Goal: Task Accomplishment & Management: Complete application form

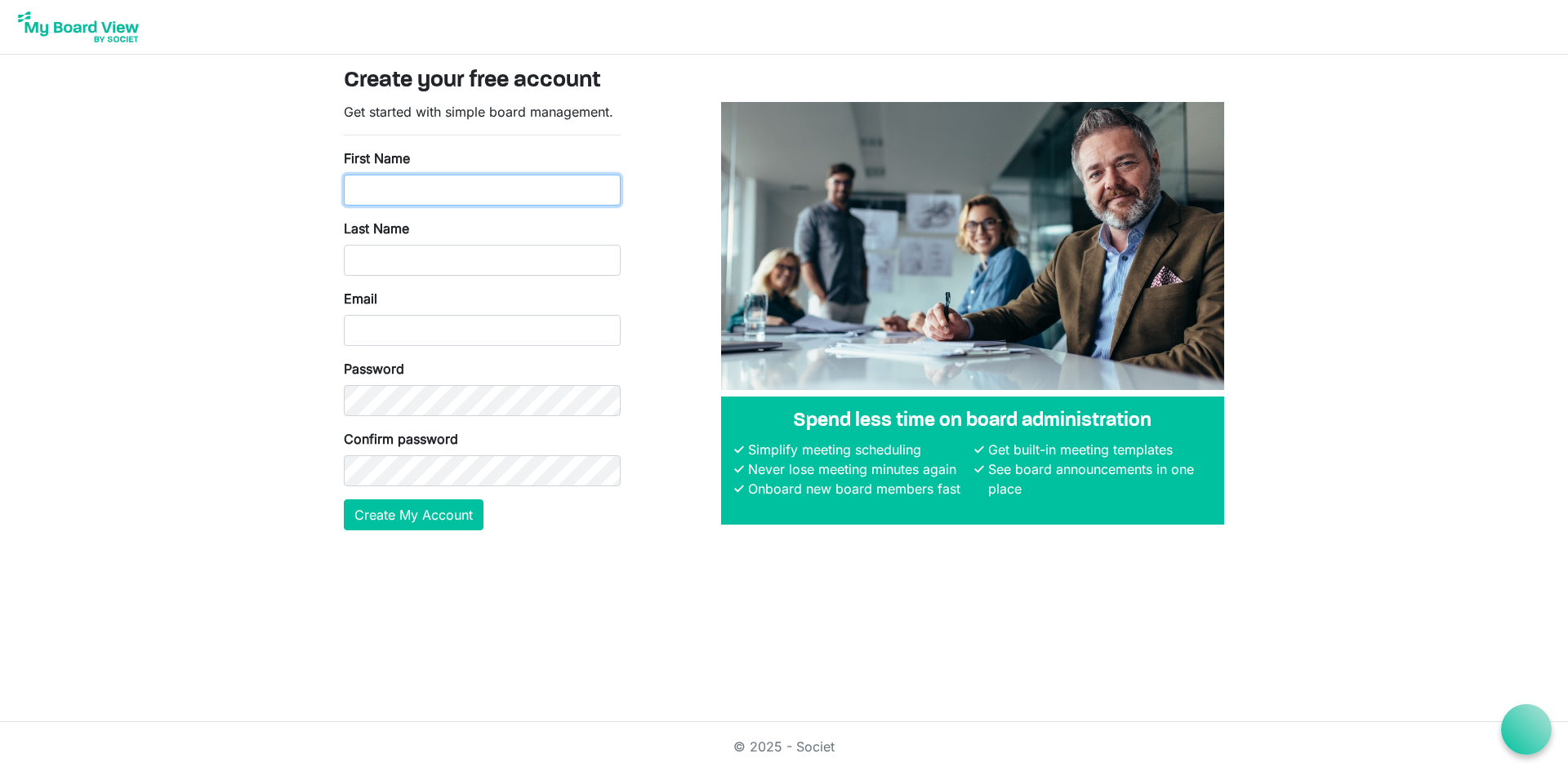
click at [463, 192] on input "First Name" at bounding box center [482, 189] width 277 height 31
type input "Juan"
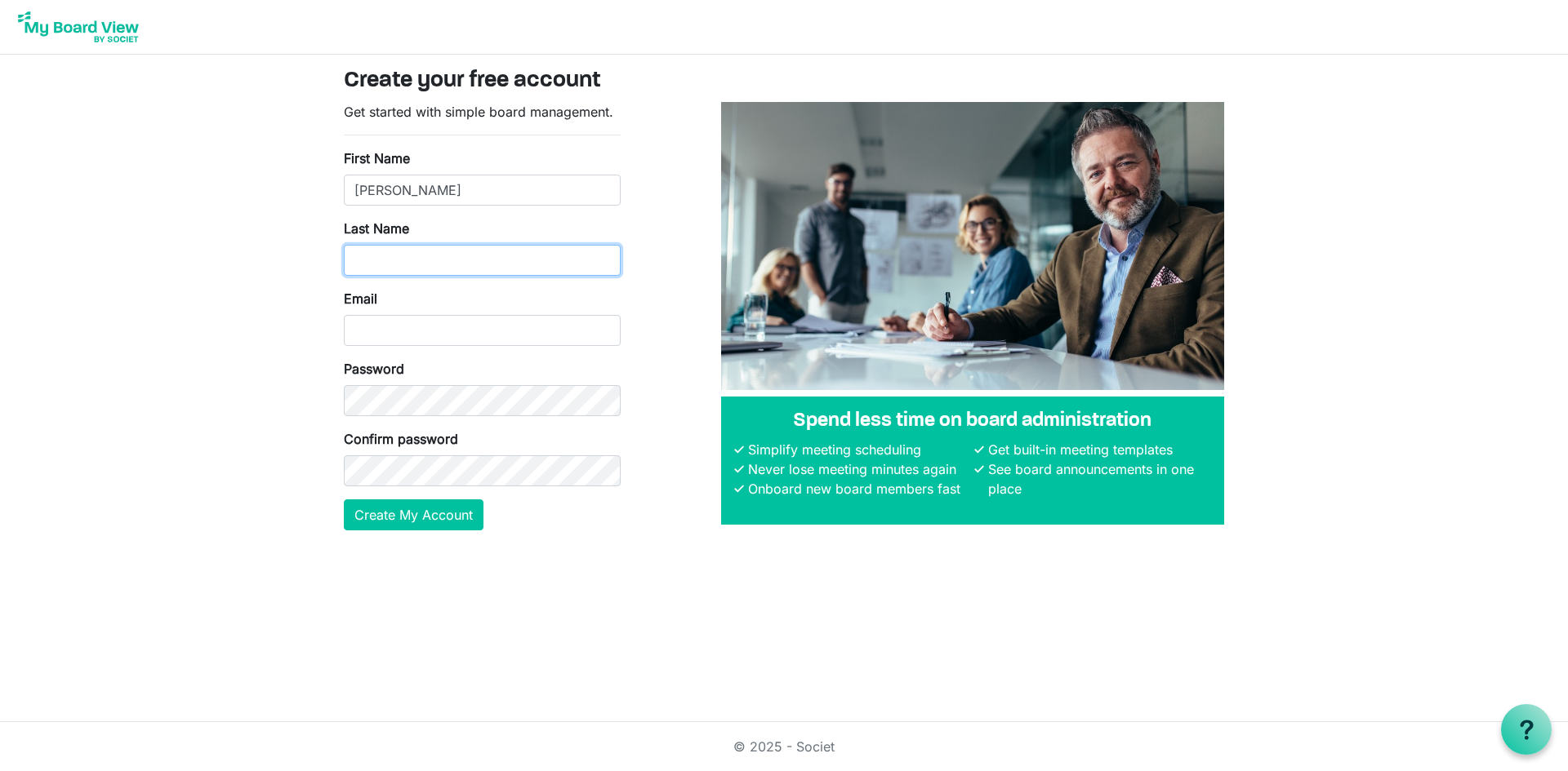
type input "Hanekom"
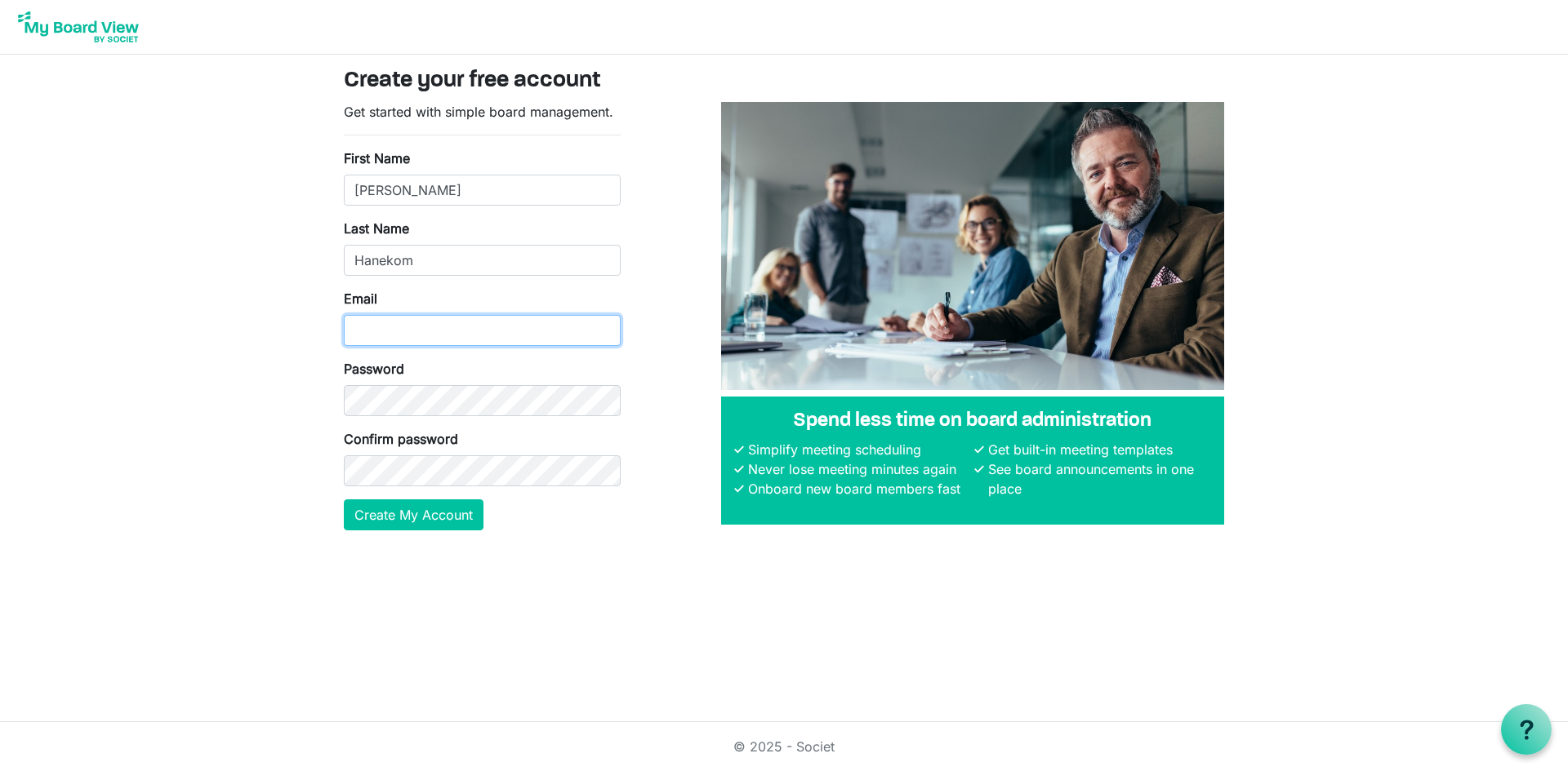
click at [456, 327] on input "Email" at bounding box center [482, 330] width 277 height 31
type input "J"
type input "juan.hanekom@rmi.org.za"
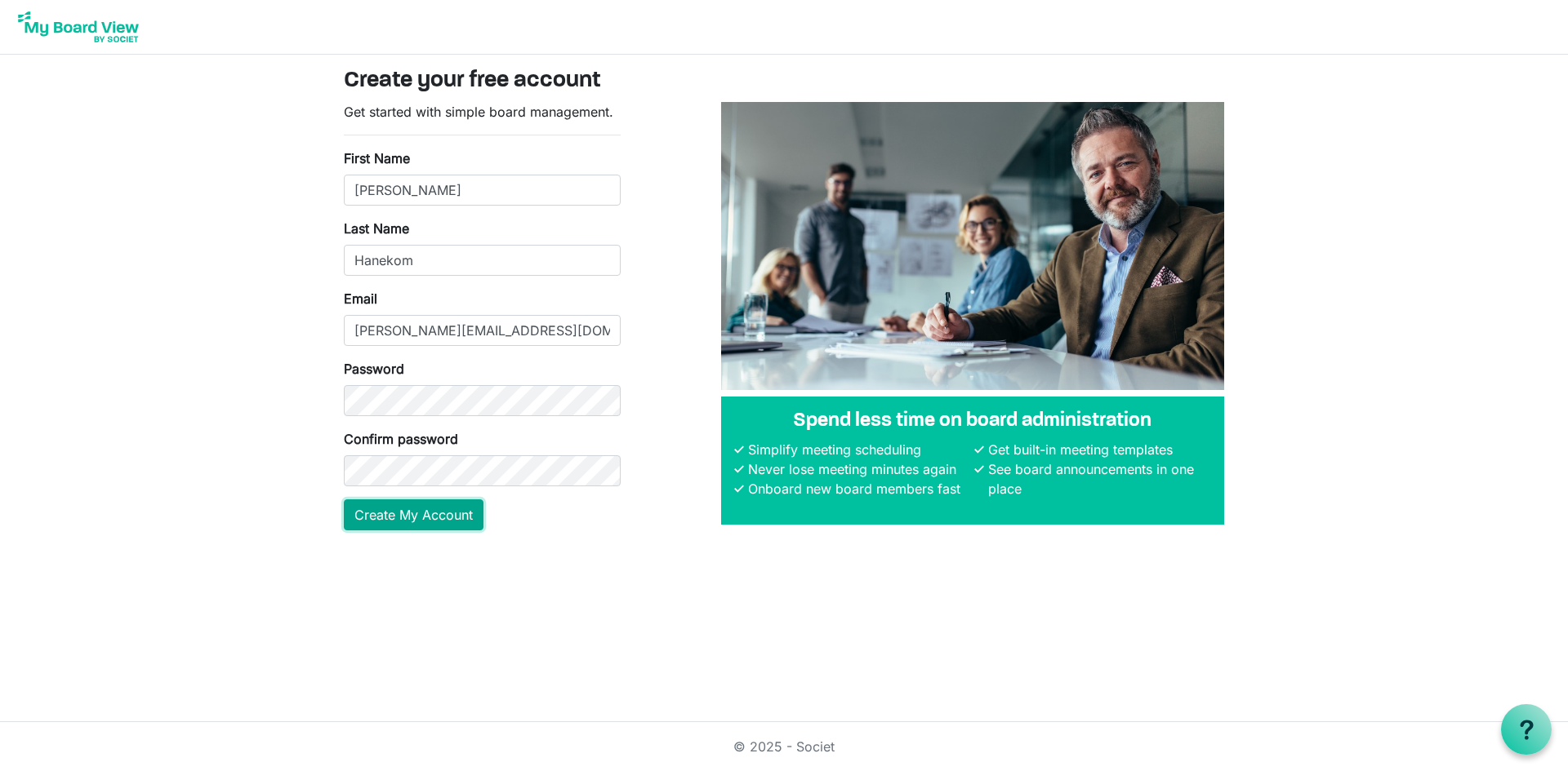
click at [371, 515] on button "Create My Account" at bounding box center [413, 514] width 140 height 31
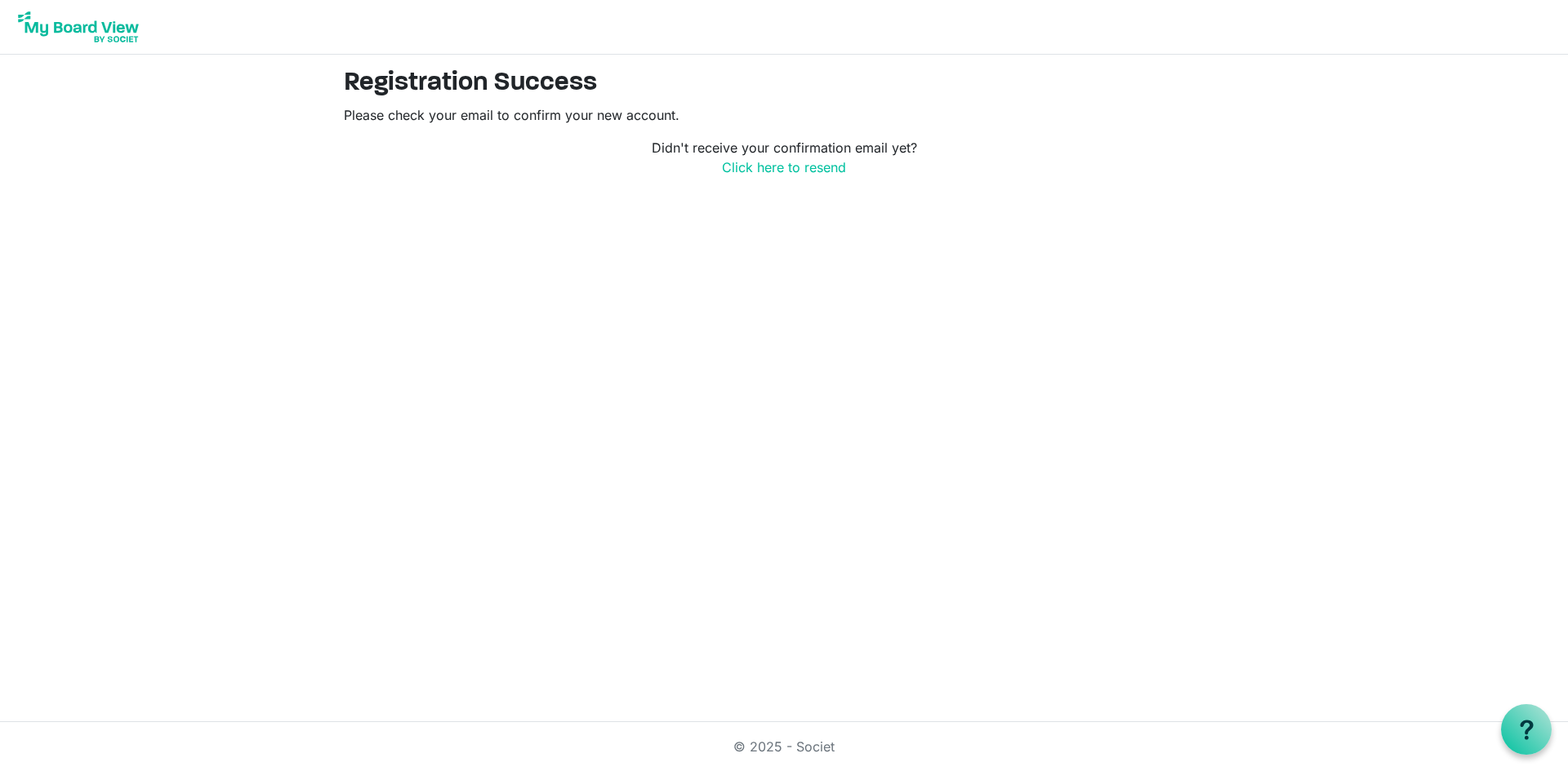
click at [104, 34] on img at bounding box center [78, 27] width 131 height 40
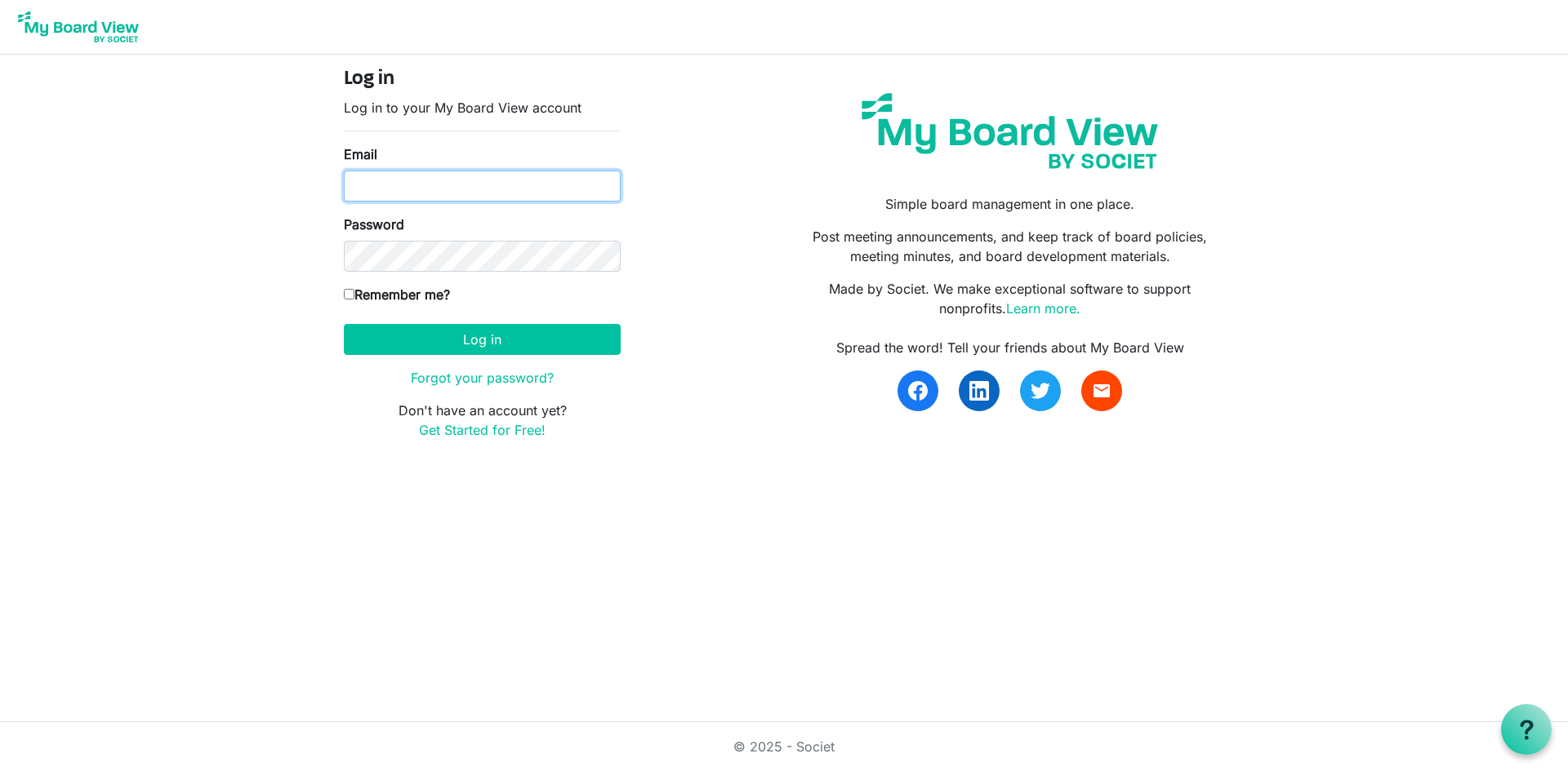
type input "[PERSON_NAME][EMAIL_ADDRESS][DOMAIN_NAME]"
click at [348, 296] on input "Remember me?" at bounding box center [349, 294] width 11 height 11
checkbox input "true"
click at [445, 356] on form "Log in Log in to your My Board View account Email juan.hanekom@rmi.org.za Passw…" at bounding box center [482, 253] width 277 height 372
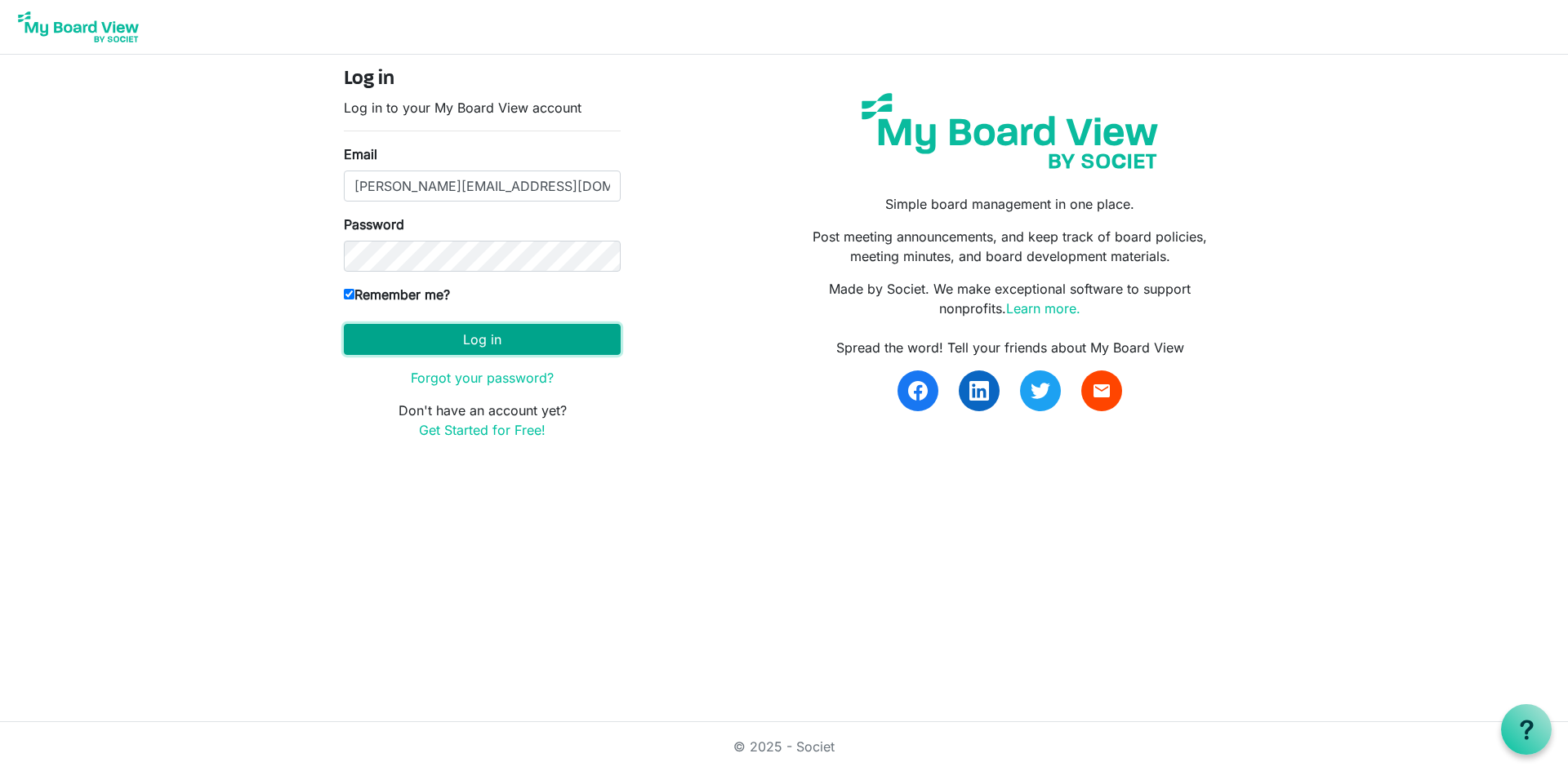
click at [547, 346] on button "Log in" at bounding box center [482, 339] width 277 height 31
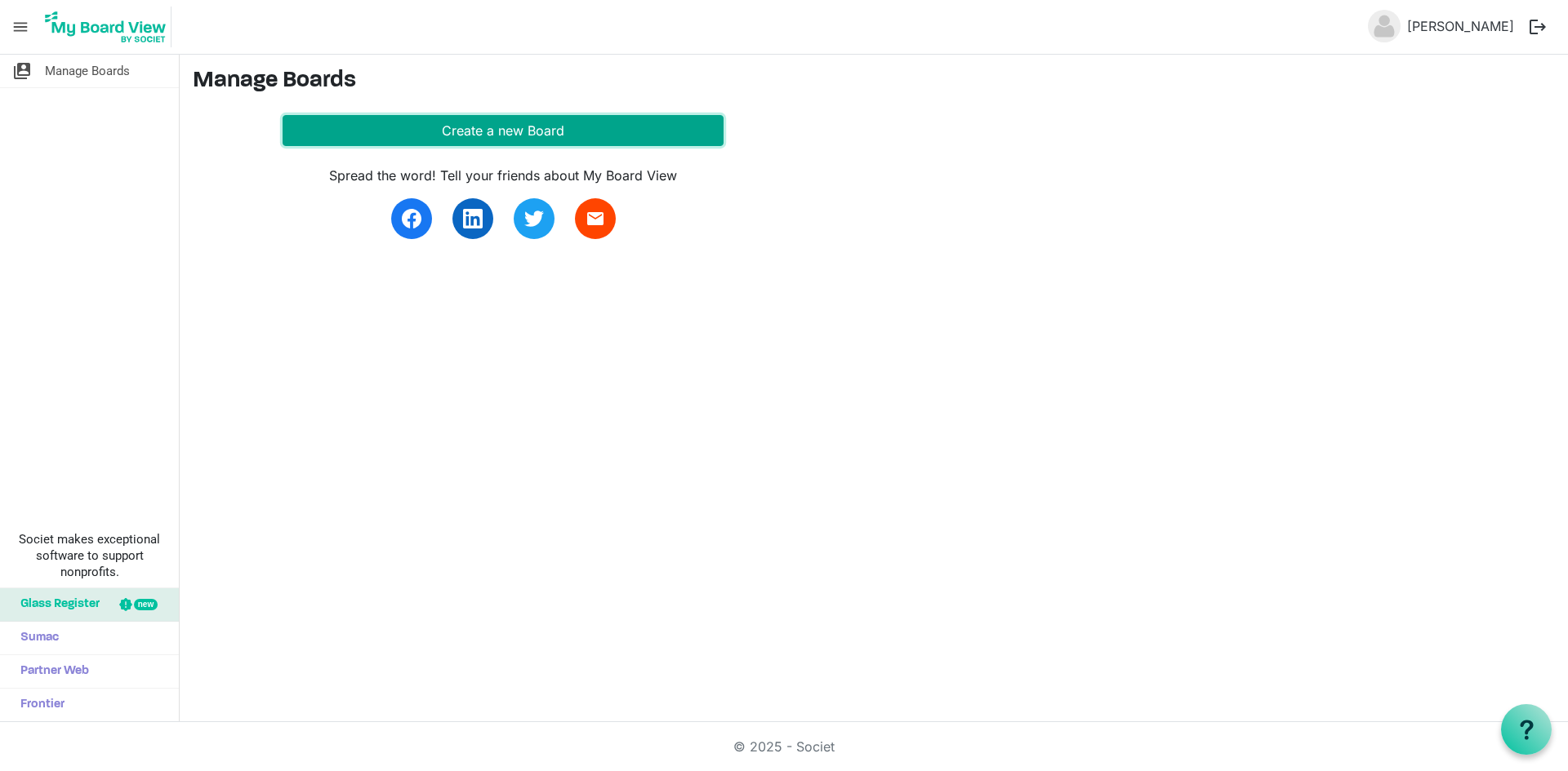
click at [510, 129] on button "Create a new Board" at bounding box center [503, 130] width 441 height 31
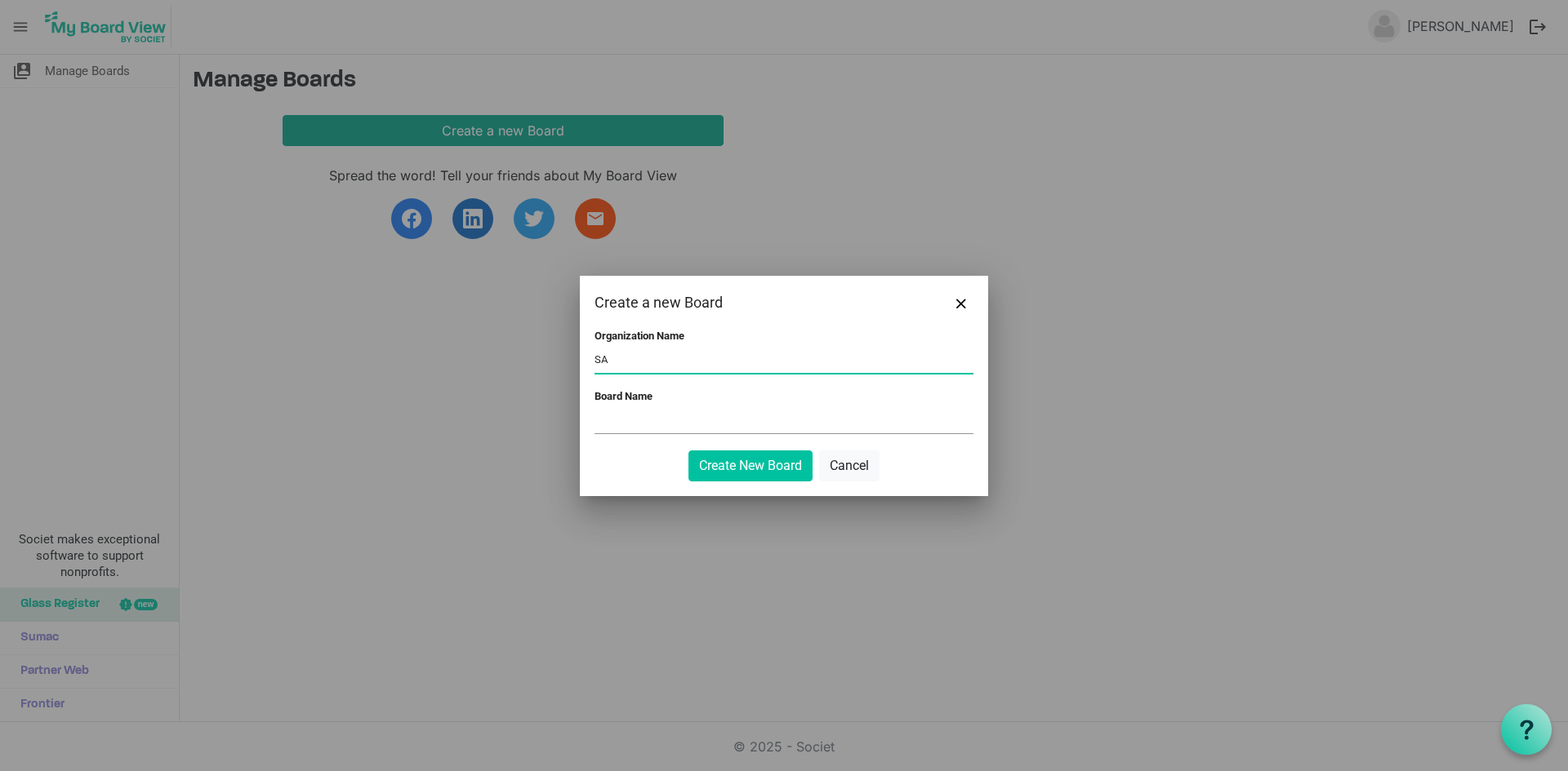
type input "S"
type input "RMI"
click at [786, 363] on input "RMI" at bounding box center [784, 360] width 379 height 24
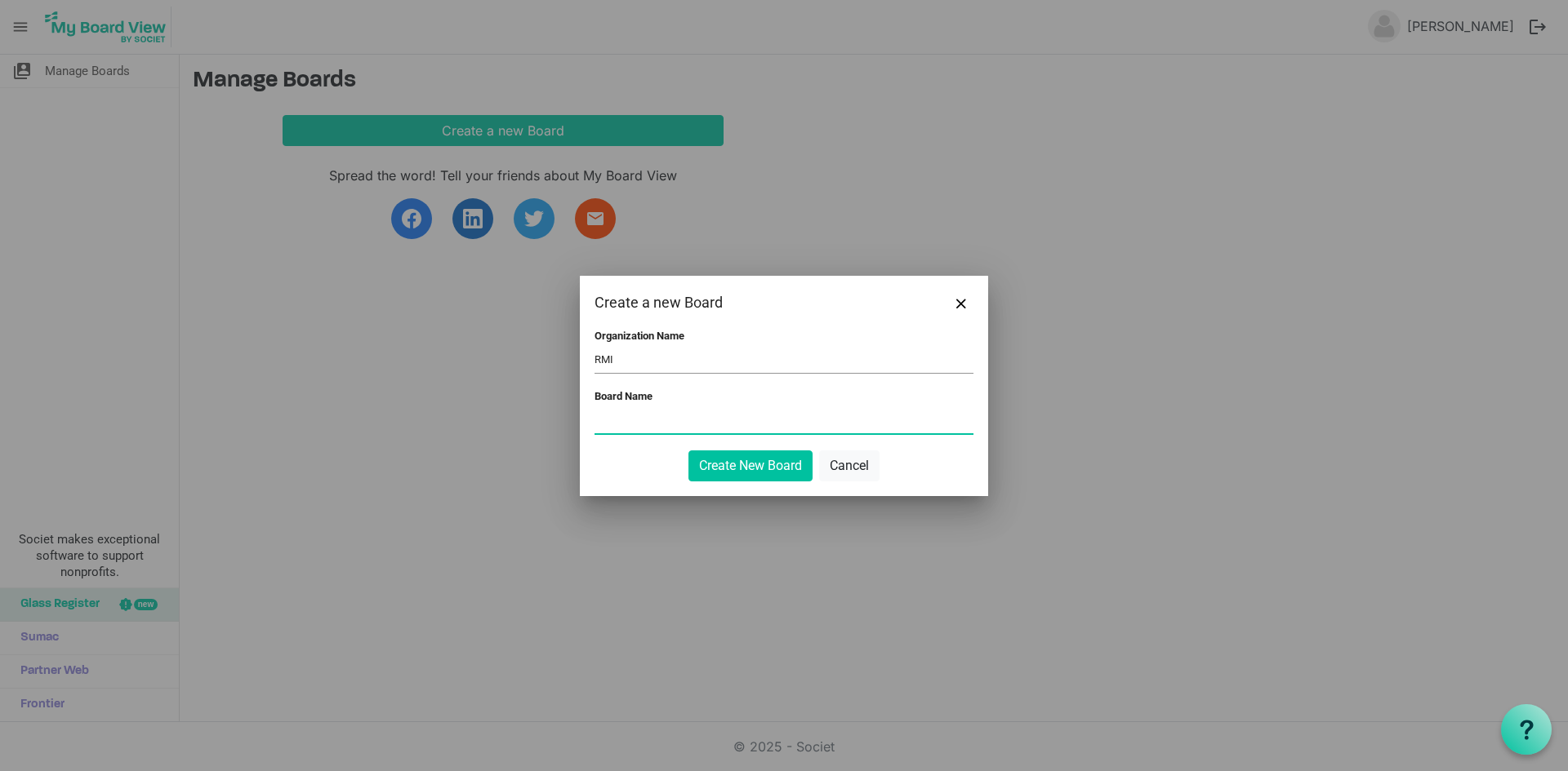
click at [762, 409] on input "Board Name" at bounding box center [784, 421] width 379 height 24
type input "SAMBRA NEC"
click at [747, 461] on button "Create New Board" at bounding box center [749, 465] width 124 height 31
click at [761, 476] on button "Create New Board" at bounding box center [749, 465] width 124 height 31
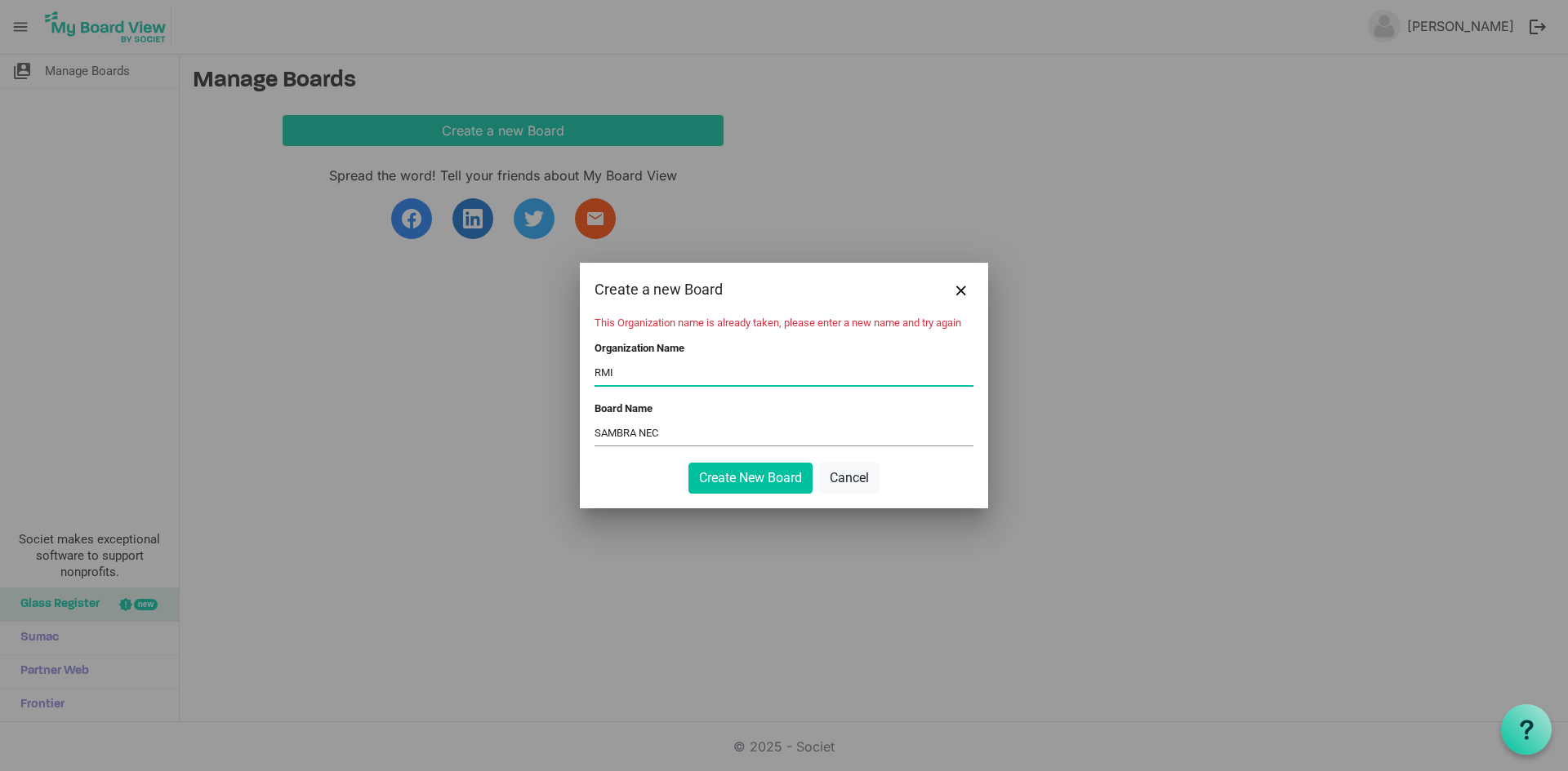
click at [683, 367] on input "RMI" at bounding box center [784, 373] width 379 height 24
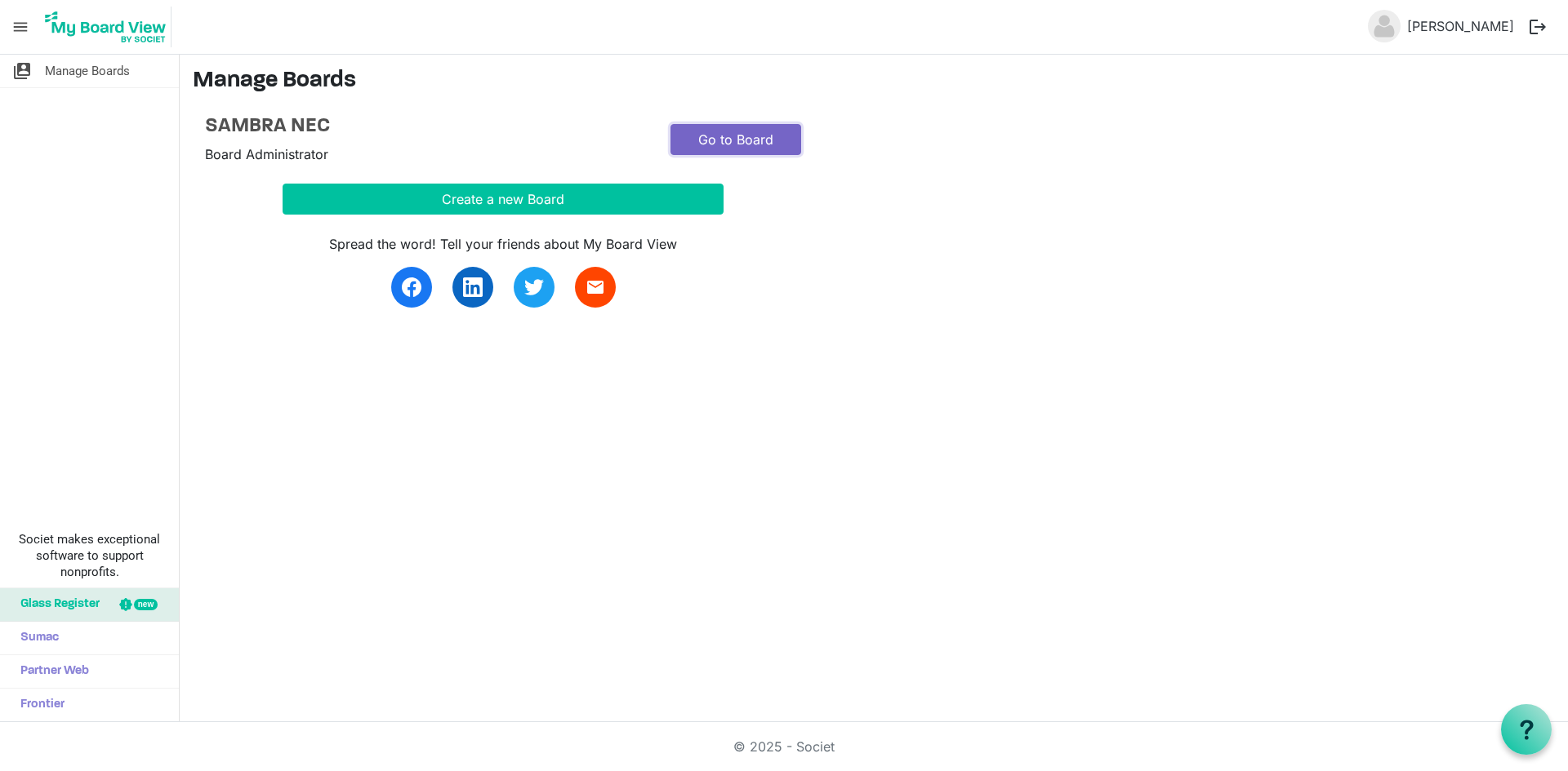
click at [755, 141] on link "Go to Board" at bounding box center [735, 139] width 131 height 31
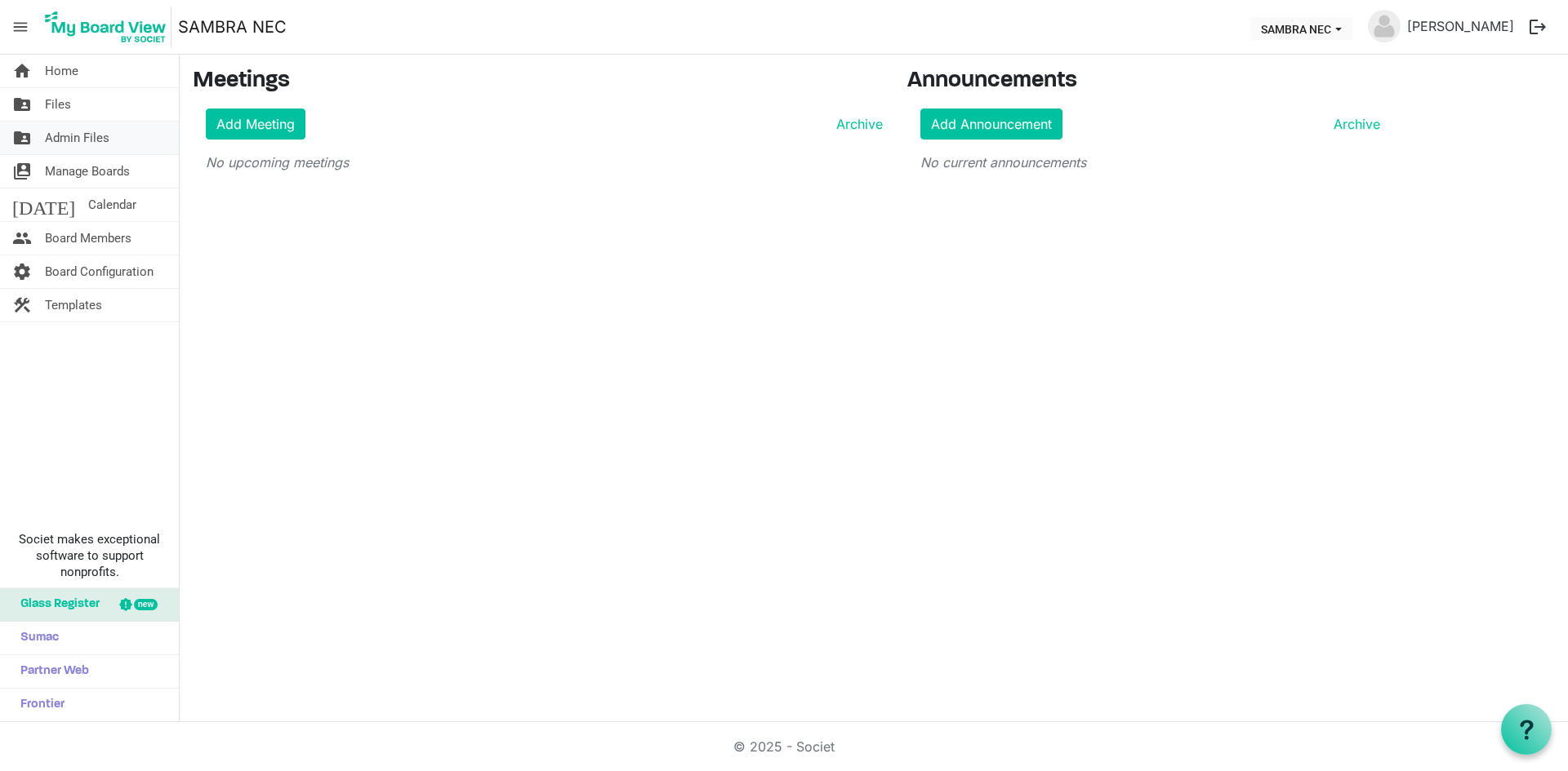
click at [99, 132] on span "Admin Files" at bounding box center [77, 137] width 65 height 33
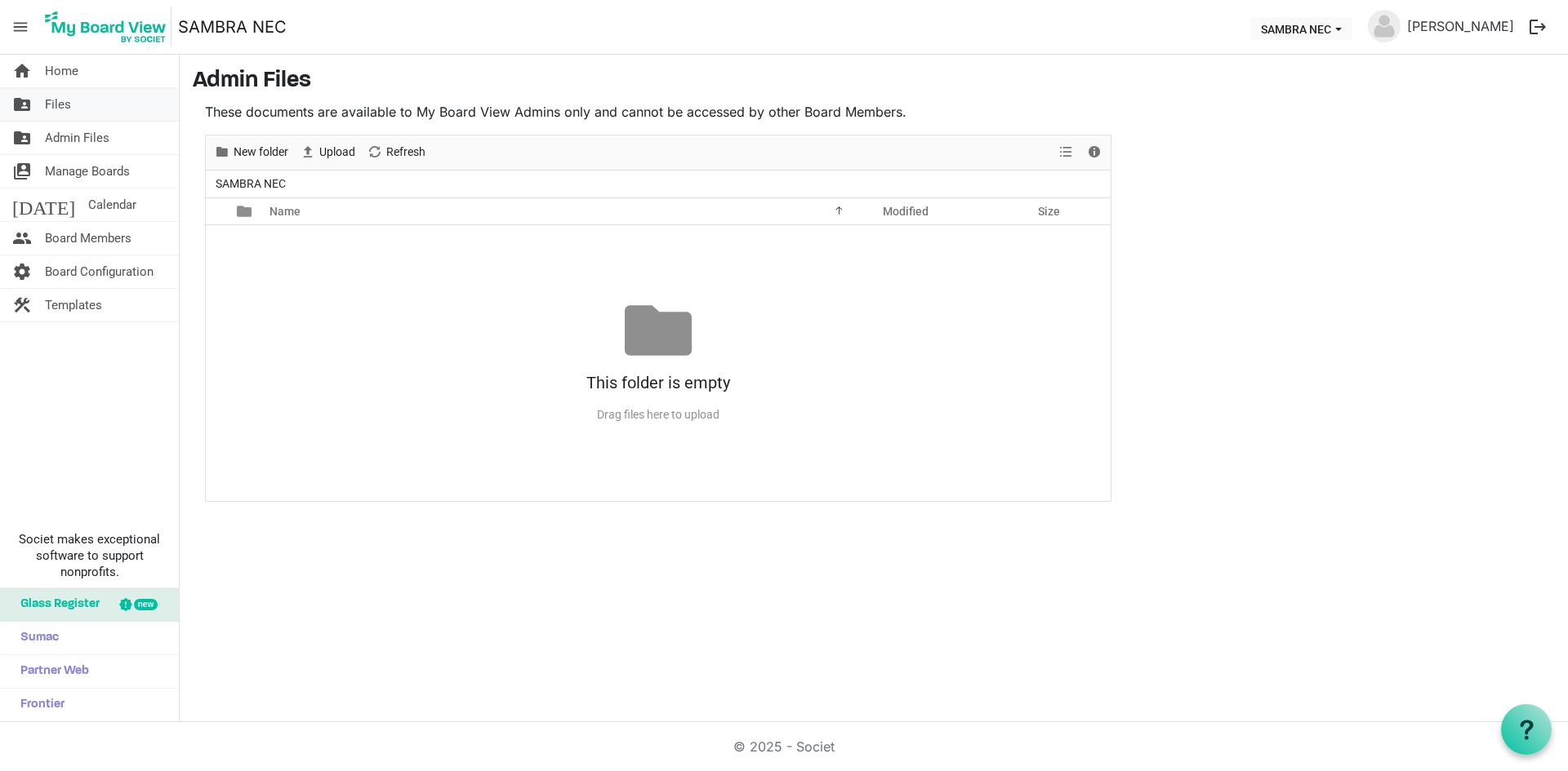
click at [83, 114] on link "folder_shared Files" at bounding box center [89, 104] width 179 height 33
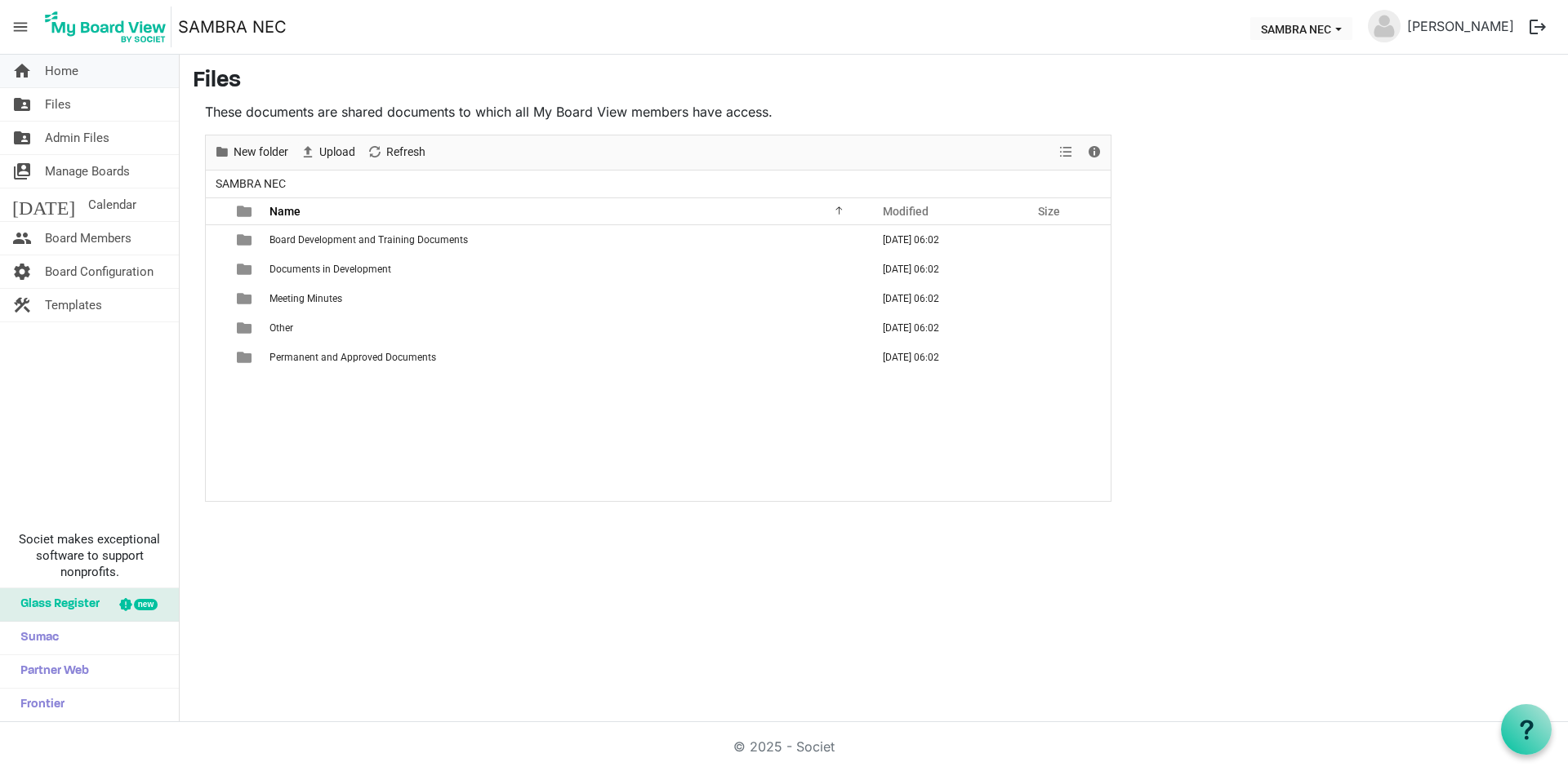
click at [94, 74] on link "home Home" at bounding box center [89, 71] width 179 height 33
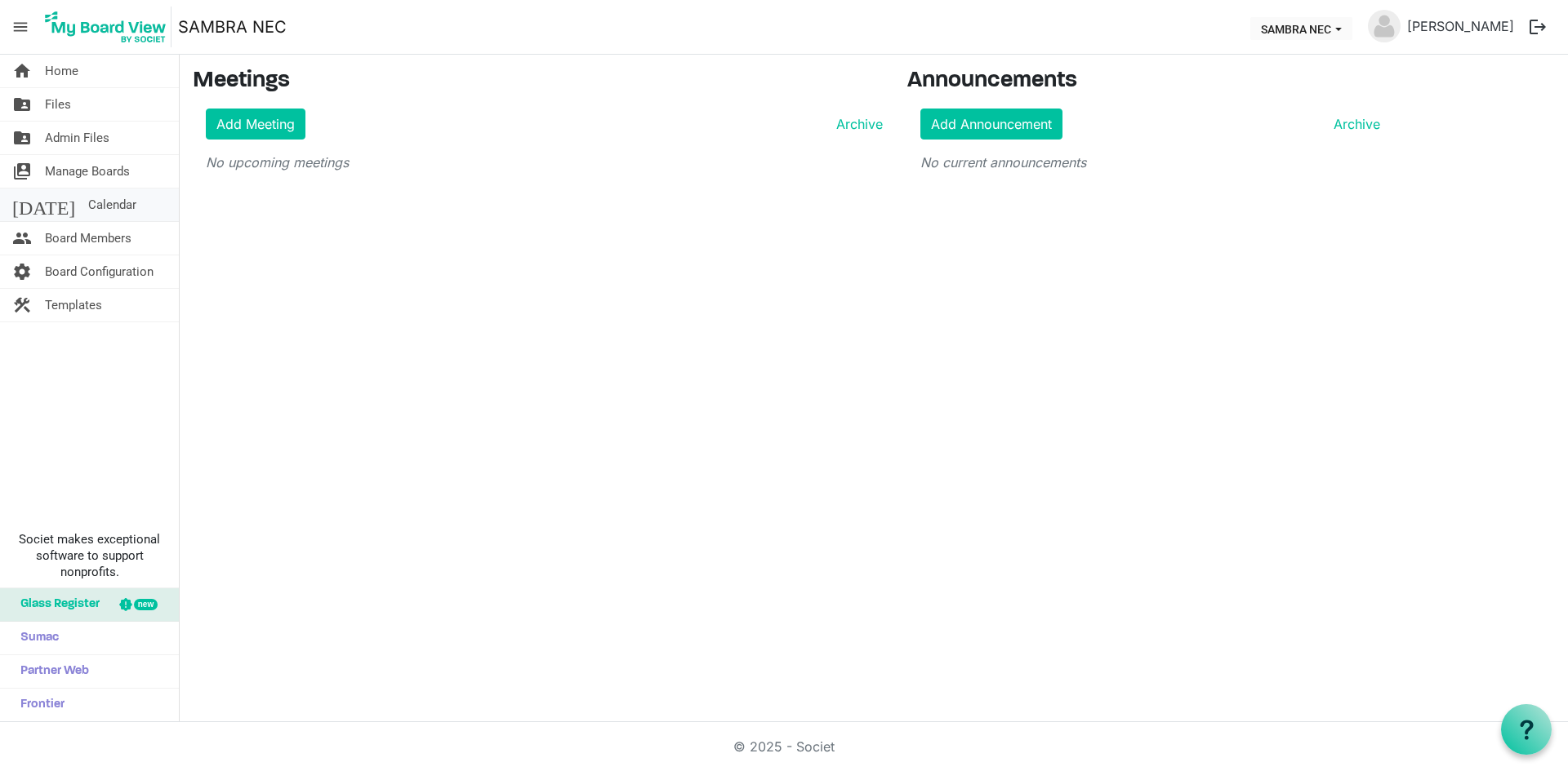
click at [88, 204] on span "Calendar" at bounding box center [112, 205] width 48 height 33
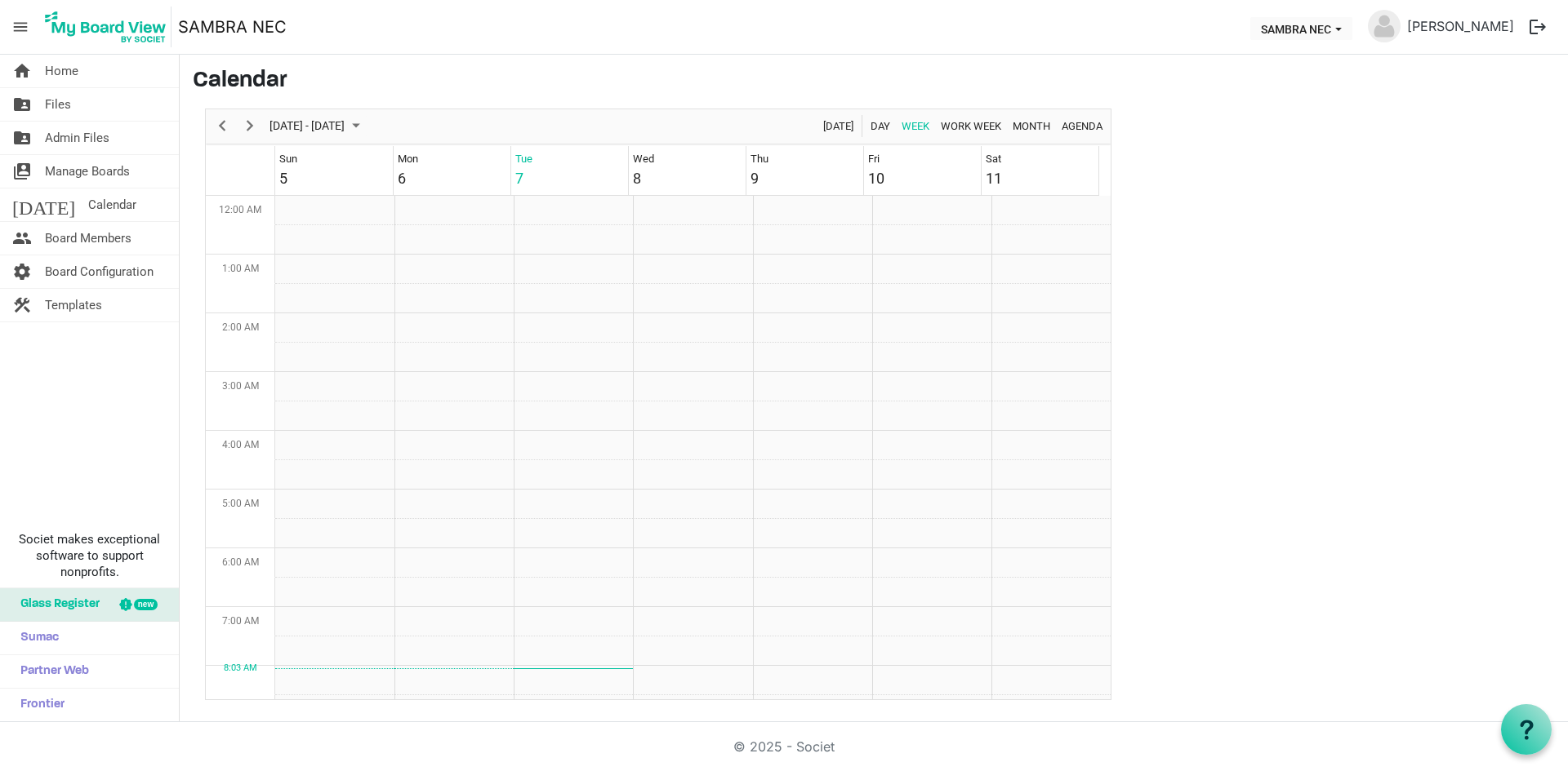
scroll to position [529, 0]
click at [1346, 28] on span "SAMBRA NEC dropdownbutton" at bounding box center [1337, 29] width 14 height 7
